Goal: Task Accomplishment & Management: Use online tool/utility

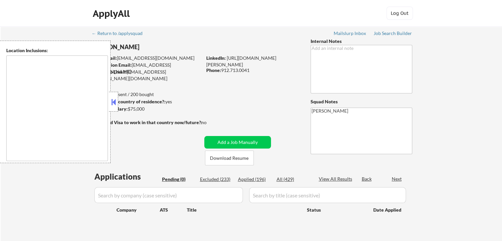
type textarea "[GEOGRAPHIC_DATA], [GEOGRAPHIC_DATA] [GEOGRAPHIC_DATA], [GEOGRAPHIC_DATA] [GEOG…"
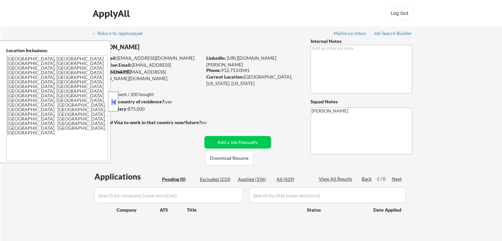
click at [115, 95] on div at bounding box center [113, 102] width 9 height 20
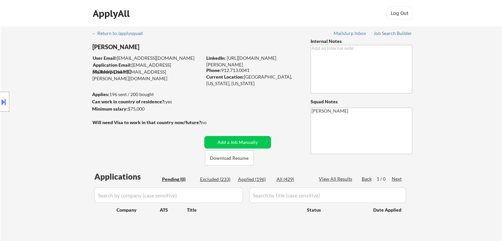
click at [179, 156] on div "← Return to /applysquad Mailslurp Inbox Job Search Builder Amber Faull User Ema…" at bounding box center [251, 133] width 329 height 215
drag, startPoint x: 382, startPoint y: 33, endPoint x: 379, endPoint y: 56, distance: 23.4
click at [382, 33] on div "Job Search Builder" at bounding box center [392, 33] width 39 height 5
click at [140, 135] on div "← Return to /applysquad Mailslurp Inbox Job Search Builder Amber Faull User Ema…" at bounding box center [251, 133] width 329 height 215
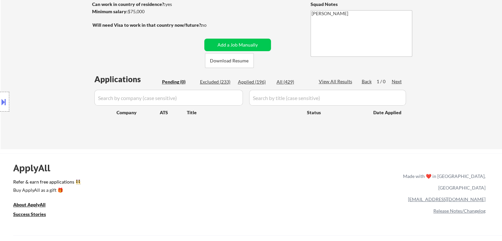
scroll to position [15, 0]
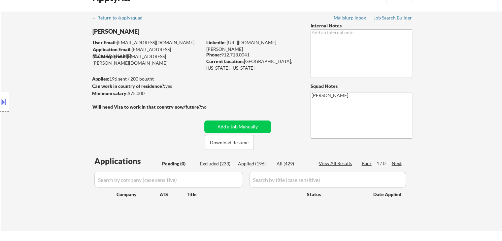
select select ""pending""
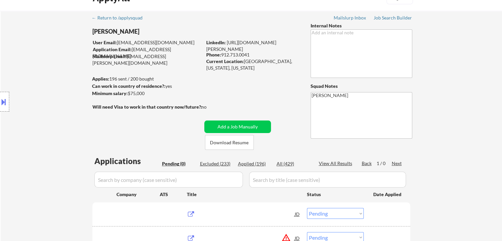
scroll to position [0, 0]
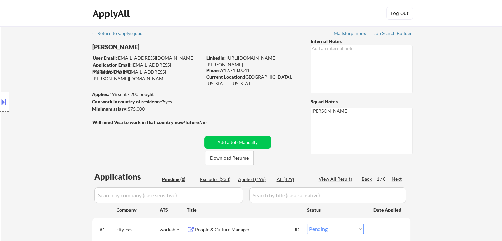
drag, startPoint x: 67, startPoint y: 148, endPoint x: 153, endPoint y: 168, distance: 88.3
click at [66, 147] on div "Location Inclusions: Austin, TX West Lake Hills, TX Rollingwood, TX Sunset Vall…" at bounding box center [59, 102] width 118 height 122
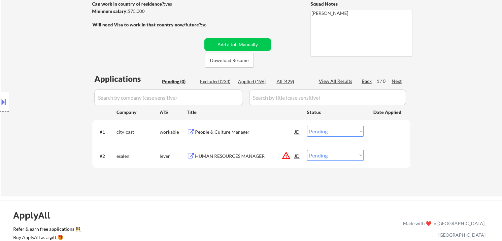
scroll to position [99, 0]
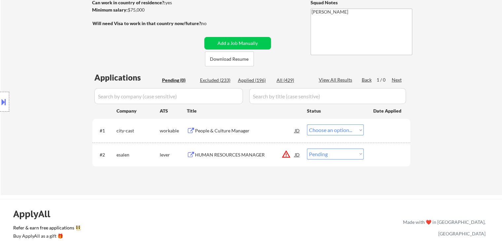
select select ""pending""
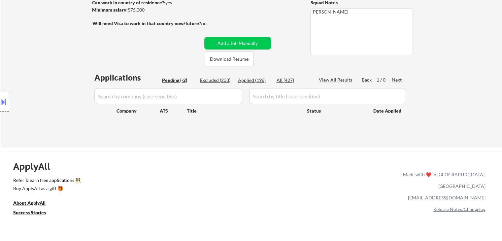
drag, startPoint x: 178, startPoint y: 151, endPoint x: 154, endPoint y: 219, distance: 72.6
click at [179, 149] on div "← Return to /applysquad Mailslurp Inbox Job Search Builder Amber Faull User Ema…" at bounding box center [251, 193] width 502 height 584
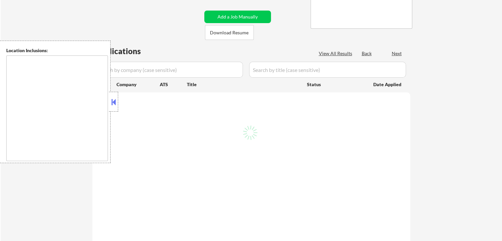
scroll to position [99, 0]
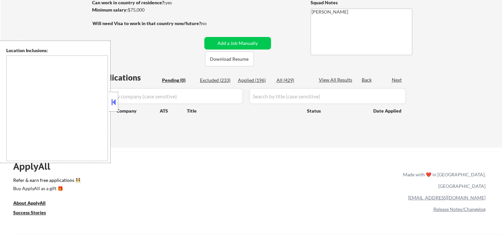
type textarea "[GEOGRAPHIC_DATA], [GEOGRAPHIC_DATA] [GEOGRAPHIC_DATA], [GEOGRAPHIC_DATA] [GEOG…"
